Goal: Participate in discussion: Engage in conversation with other users on a specific topic

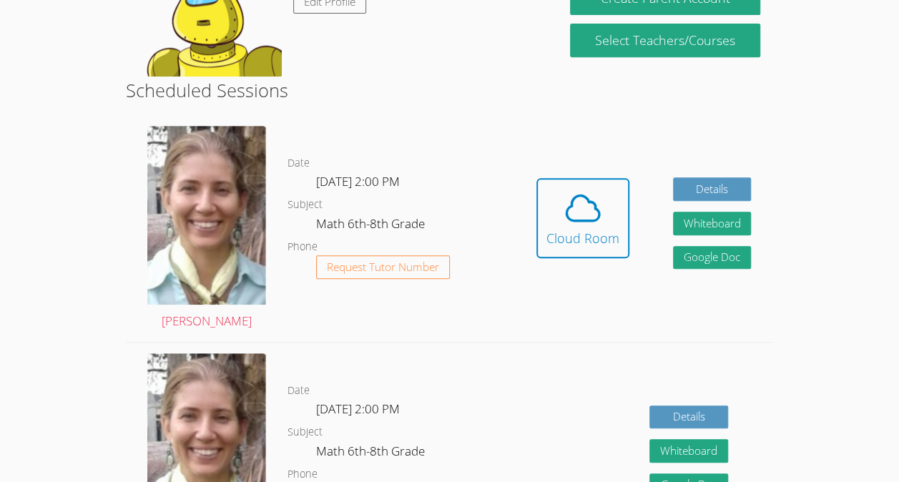
scroll to position [299, 0]
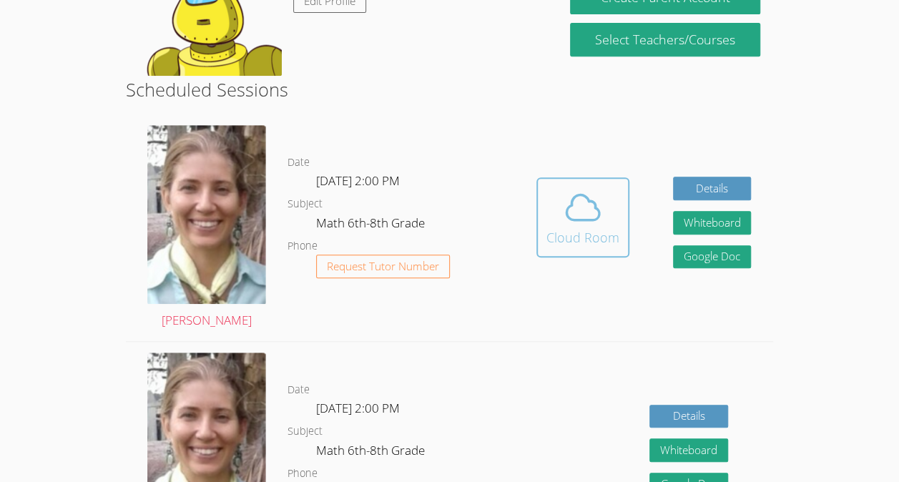
click at [547, 215] on span at bounding box center [583, 207] width 73 height 40
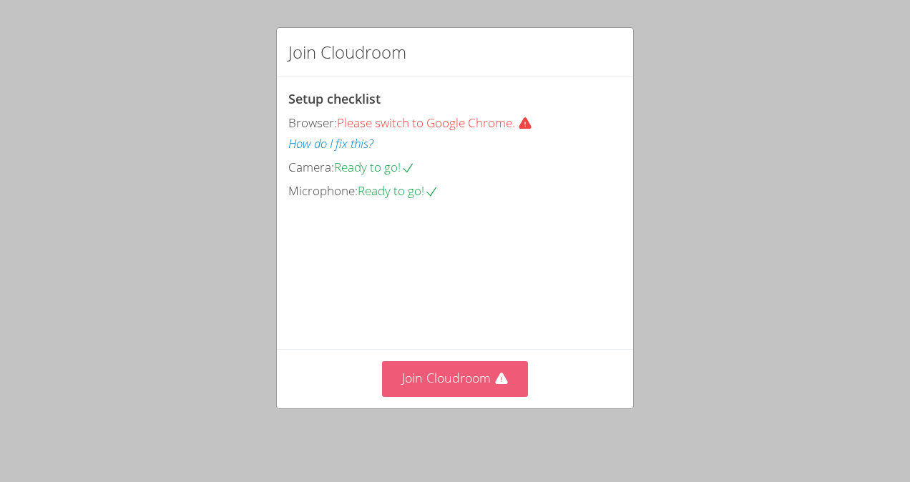
click at [497, 393] on button "Join Cloudroom" at bounding box center [455, 378] width 147 height 35
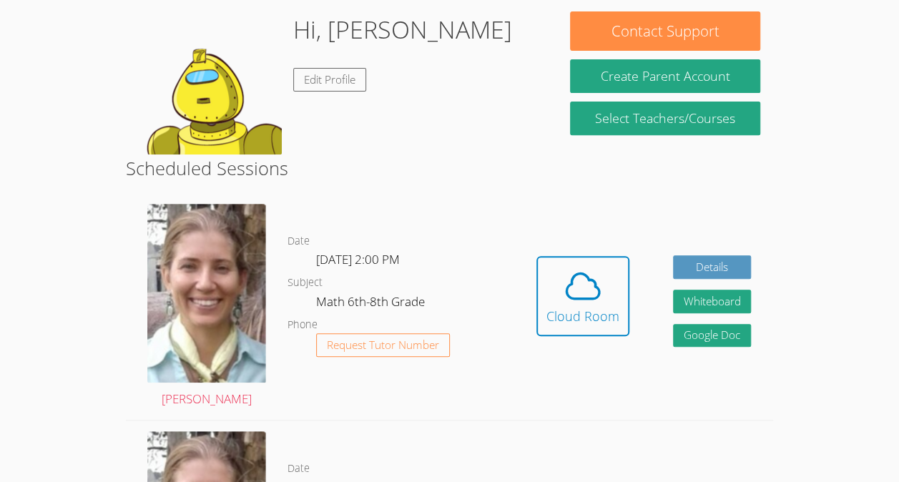
scroll to position [221, 0]
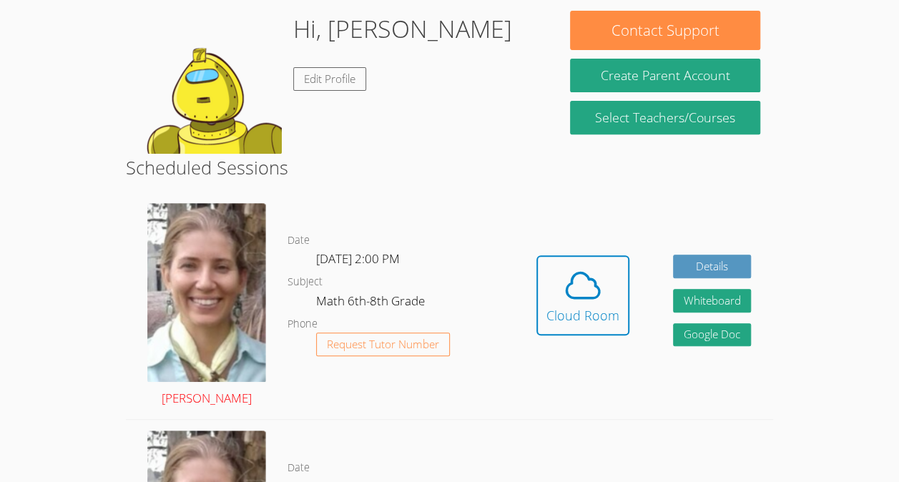
drag, startPoint x: 0, startPoint y: 0, endPoint x: 213, endPoint y: 296, distance: 364.9
click at [213, 296] on img at bounding box center [206, 292] width 119 height 178
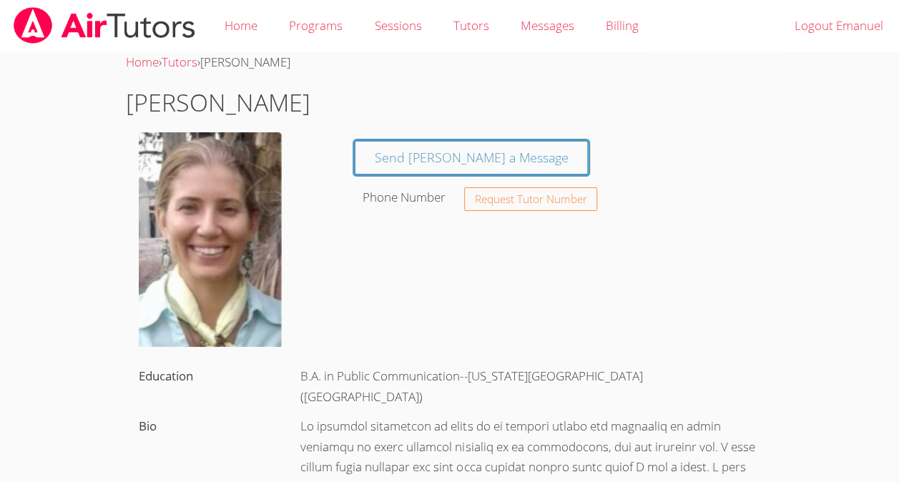
scroll to position [221, 0]
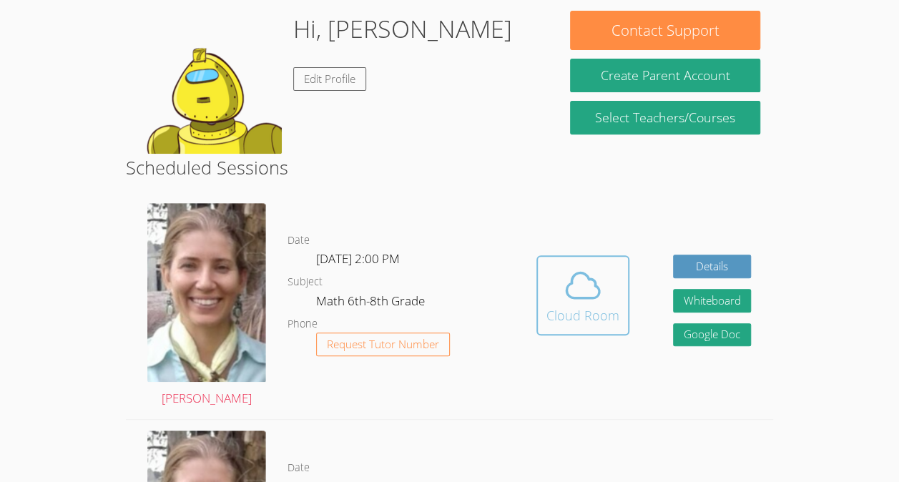
drag, startPoint x: 564, startPoint y: 282, endPoint x: 569, endPoint y: 302, distance: 20.8
drag, startPoint x: 569, startPoint y: 302, endPoint x: 550, endPoint y: 305, distance: 19.5
click at [550, 305] on div "Cloud Room" at bounding box center [583, 315] width 73 height 20
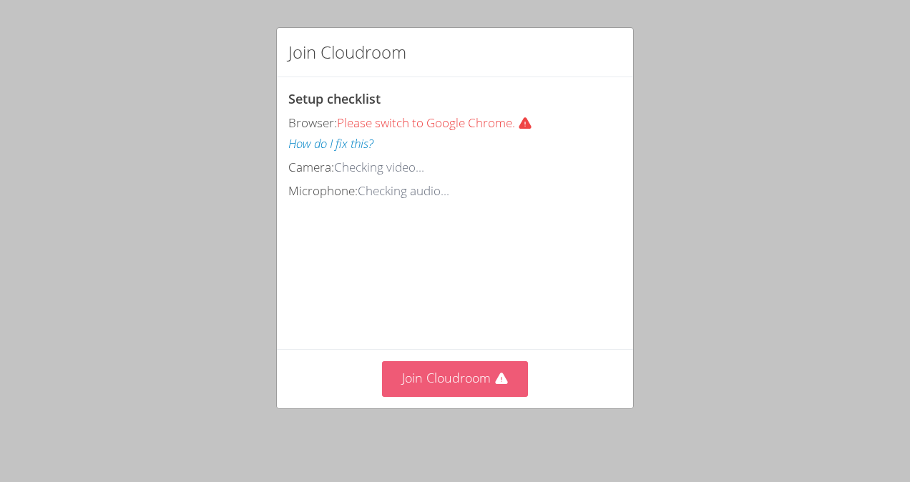
click at [449, 374] on button "Join Cloudroom" at bounding box center [455, 378] width 147 height 35
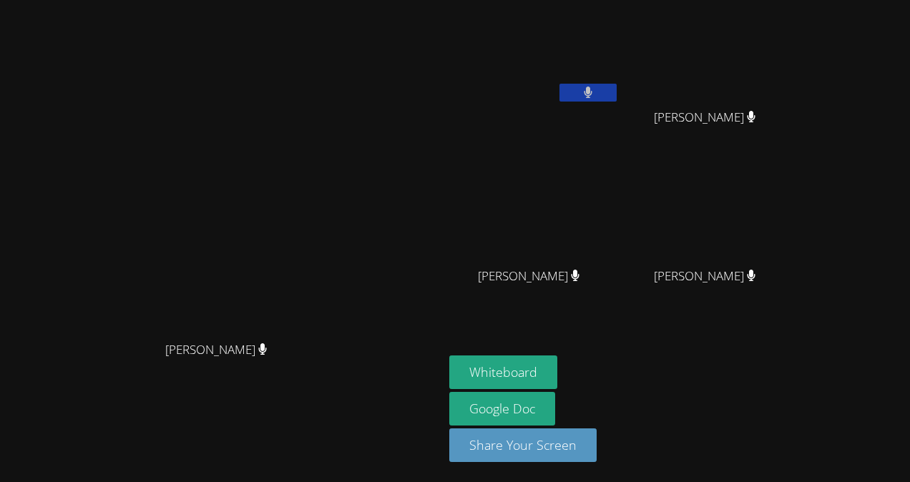
click at [438, 367] on div "[PERSON_NAME]" at bounding box center [222, 362] width 432 height 57
click at [557, 371] on button "Whiteboard" at bounding box center [503, 373] width 108 height 34
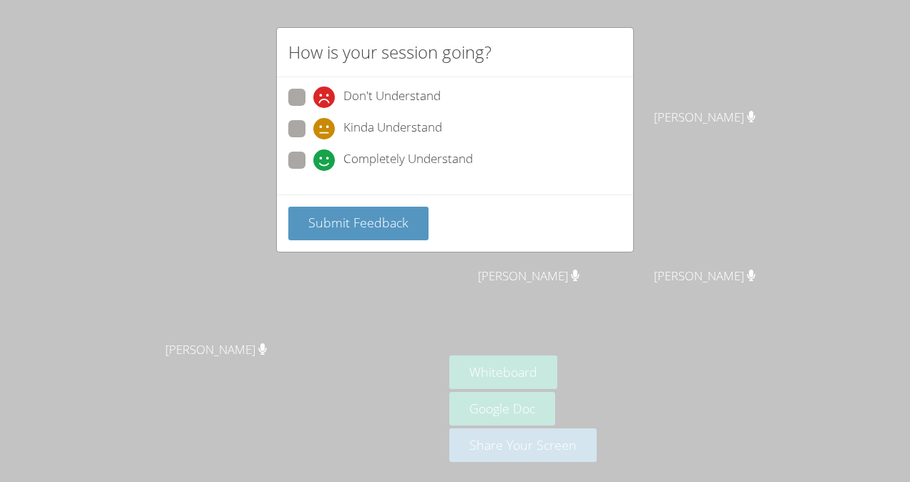
click at [384, 127] on span "Kinda Understand" at bounding box center [392, 128] width 99 height 21
click at [326, 127] on input "Kinda Understand" at bounding box center [319, 126] width 12 height 12
radio input "true"
click at [354, 219] on span "Submit Feedback" at bounding box center [358, 222] width 100 height 17
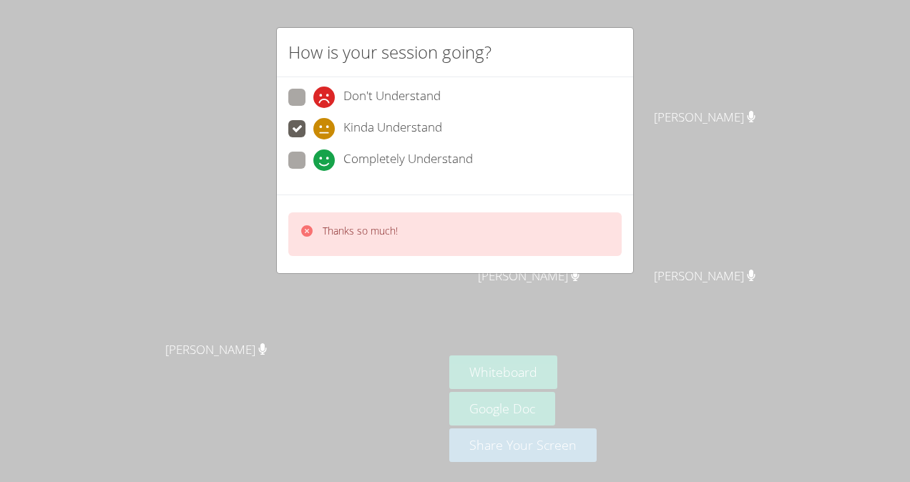
click at [502, 333] on div "How is your session going? Don't Understand Kinda Understand Completely Underst…" at bounding box center [455, 241] width 910 height 482
click at [752, 160] on div "How is your session going? Don't Understand Kinda Understand Completely Underst…" at bounding box center [455, 241] width 910 height 482
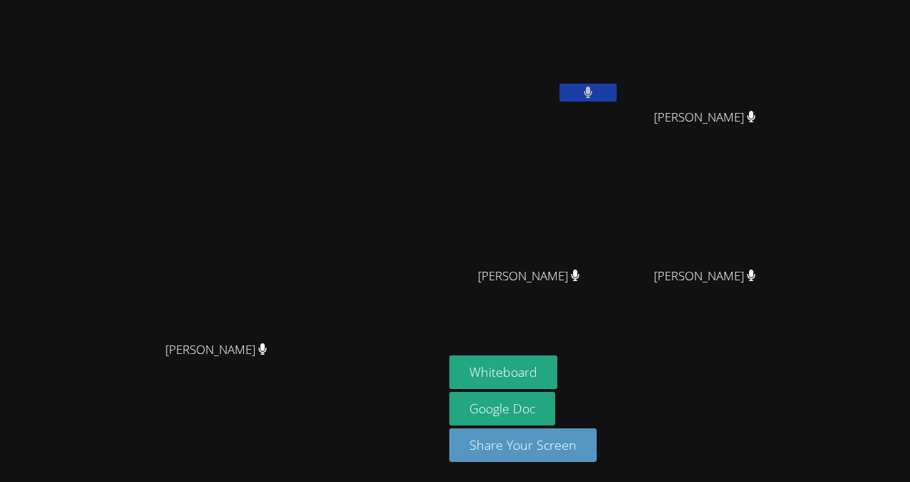
click at [796, 60] on video at bounding box center [710, 54] width 170 height 96
